Goal: Transaction & Acquisition: Purchase product/service

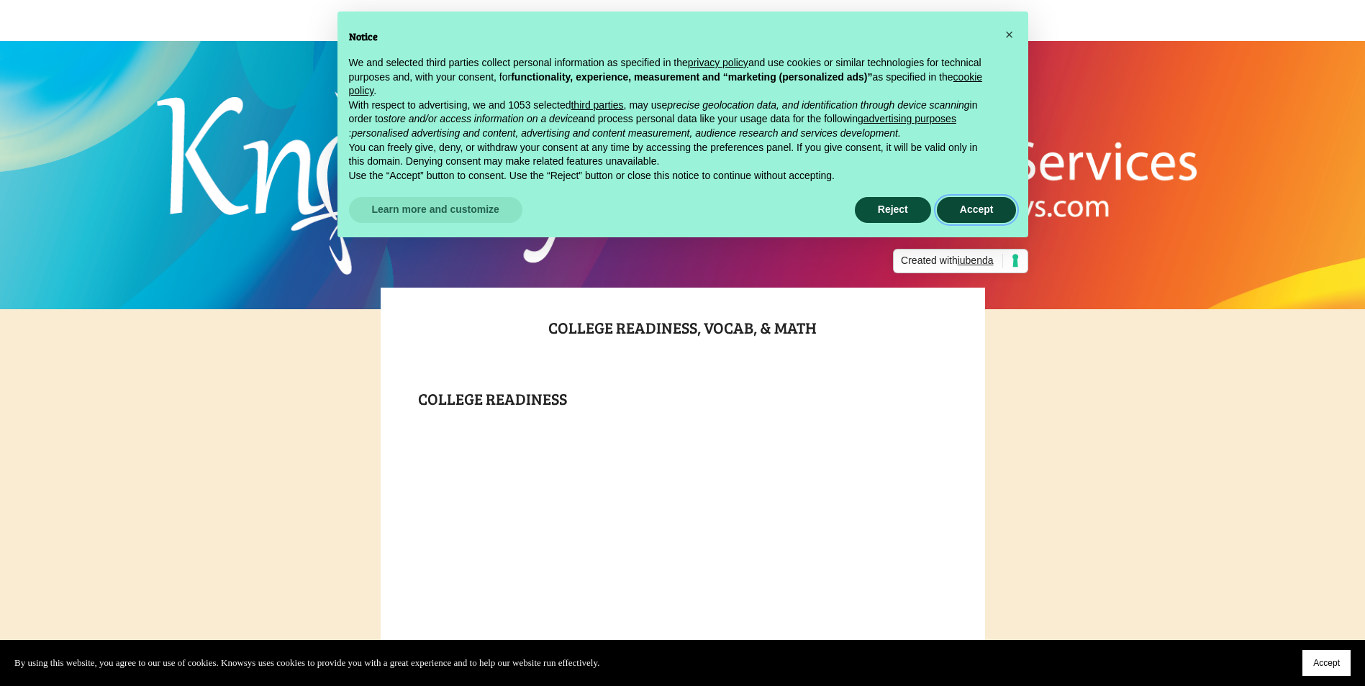
click at [980, 201] on button "Accept" at bounding box center [977, 210] width 80 height 26
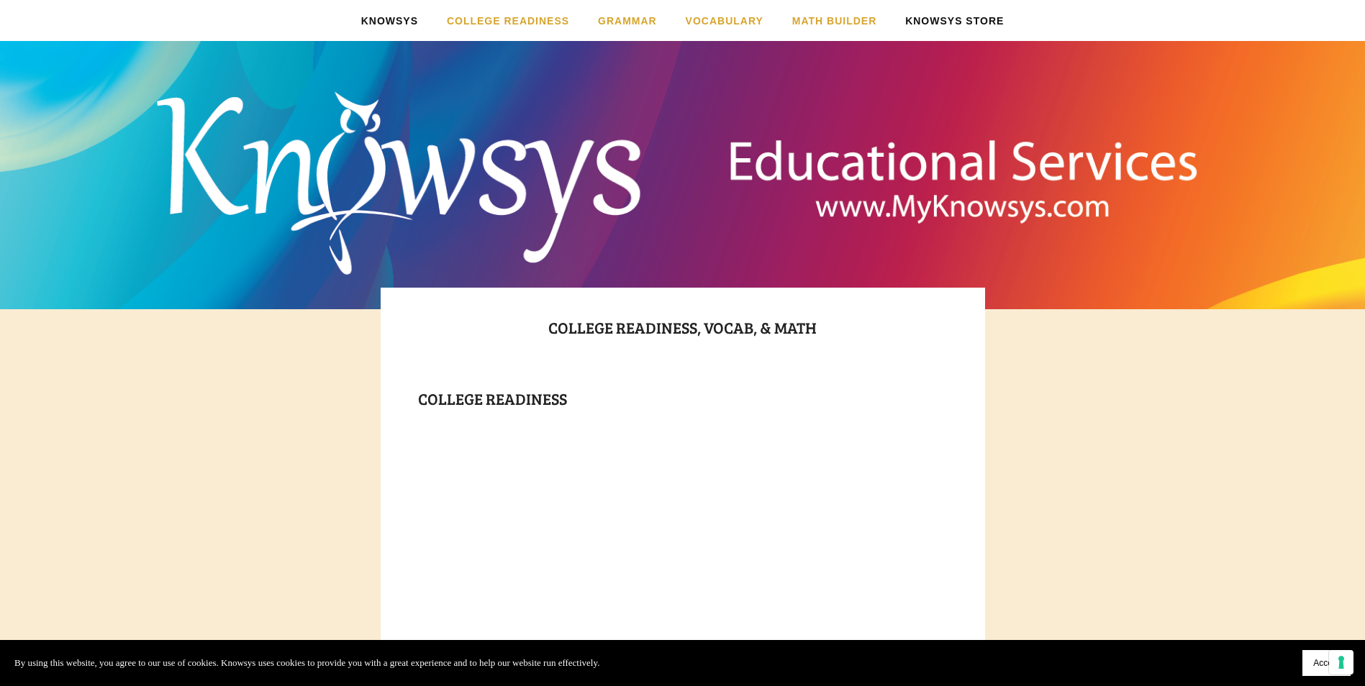
click at [939, 19] on link "Knowsys Store" at bounding box center [954, 20] width 99 height 41
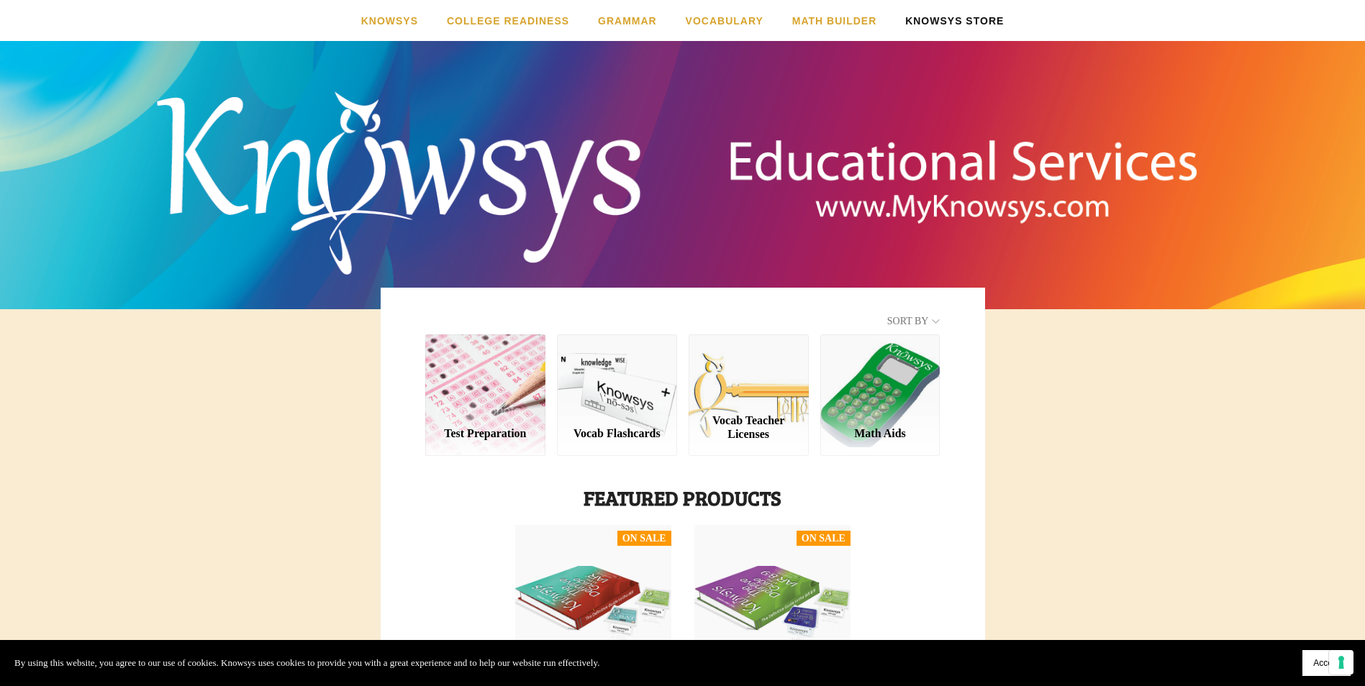
click at [753, 438] on div "Vocab Teacher Licenses" at bounding box center [748, 427] width 96 height 27
